Goal: Check status: Check status

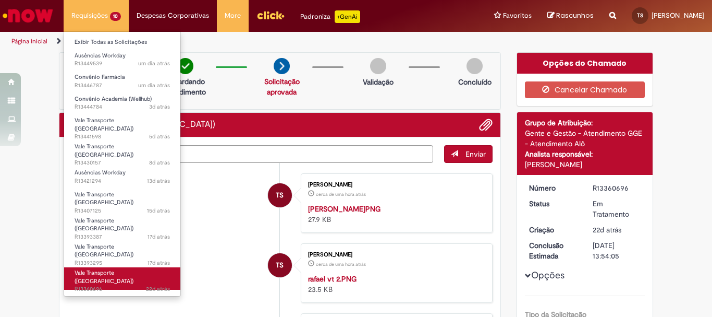
click at [106, 269] on span "Vale Transporte ([GEOGRAPHIC_DATA])" at bounding box center [104, 277] width 59 height 16
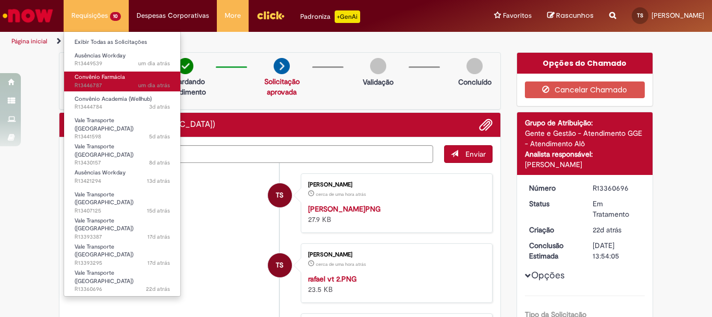
click at [102, 74] on span "Convênio Farmácia" at bounding box center [100, 77] width 51 height 8
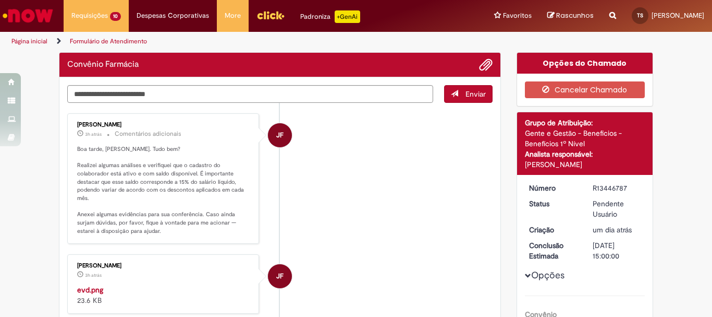
click at [267, 228] on div "JF" at bounding box center [280, 228] width 26 height 213
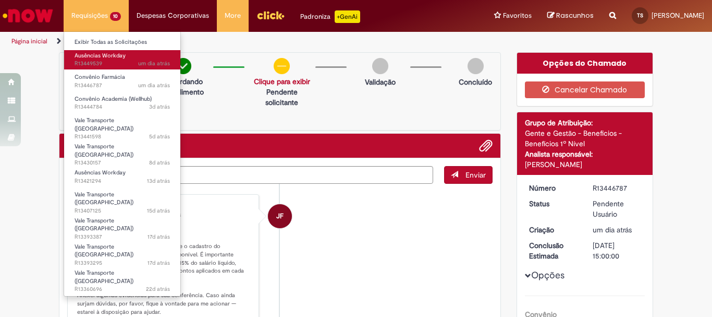
click at [94, 65] on span "um dia atrás um dia atrás R13449539" at bounding box center [122, 63] width 95 height 8
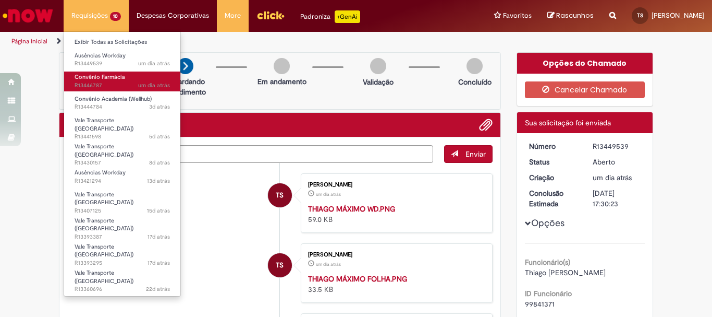
click at [91, 80] on span "Convênio Farmácia" at bounding box center [100, 77] width 51 height 8
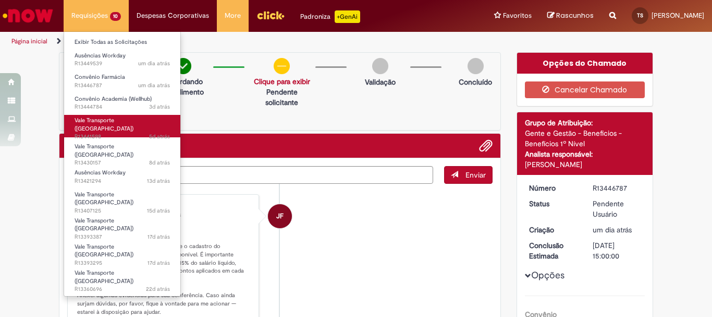
click at [111, 132] on span "5d atrás 5 dias atrás R13441598" at bounding box center [122, 136] width 95 height 8
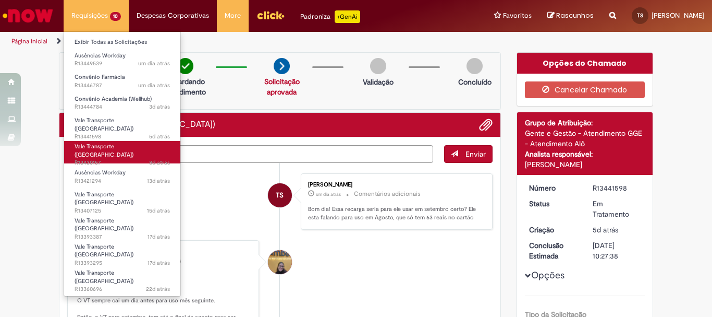
click at [119, 159] on span "8d atrás 8 dias atrás R13430157" at bounding box center [122, 163] width 95 height 8
